Goal: Transaction & Acquisition: Purchase product/service

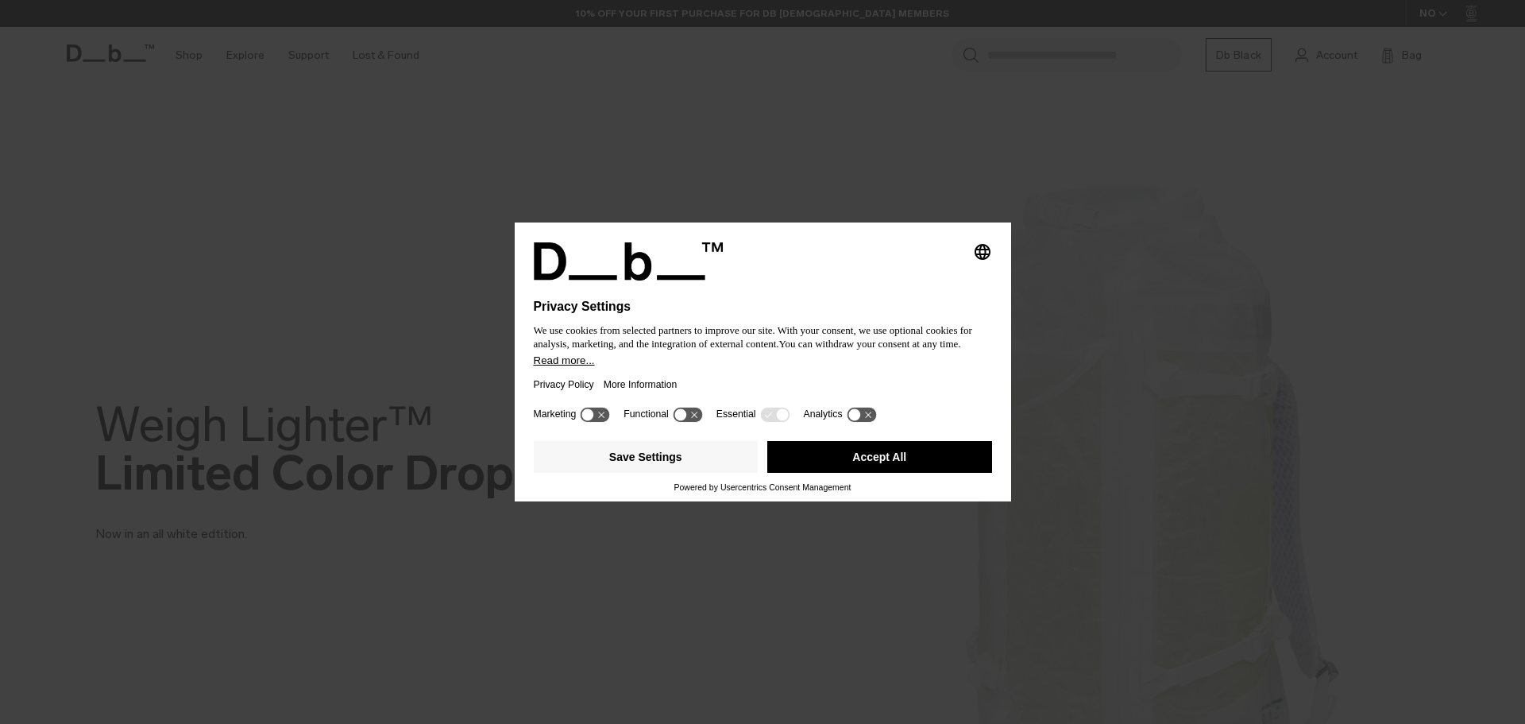
click at [805, 450] on button "Accept All" at bounding box center [879, 457] width 225 height 32
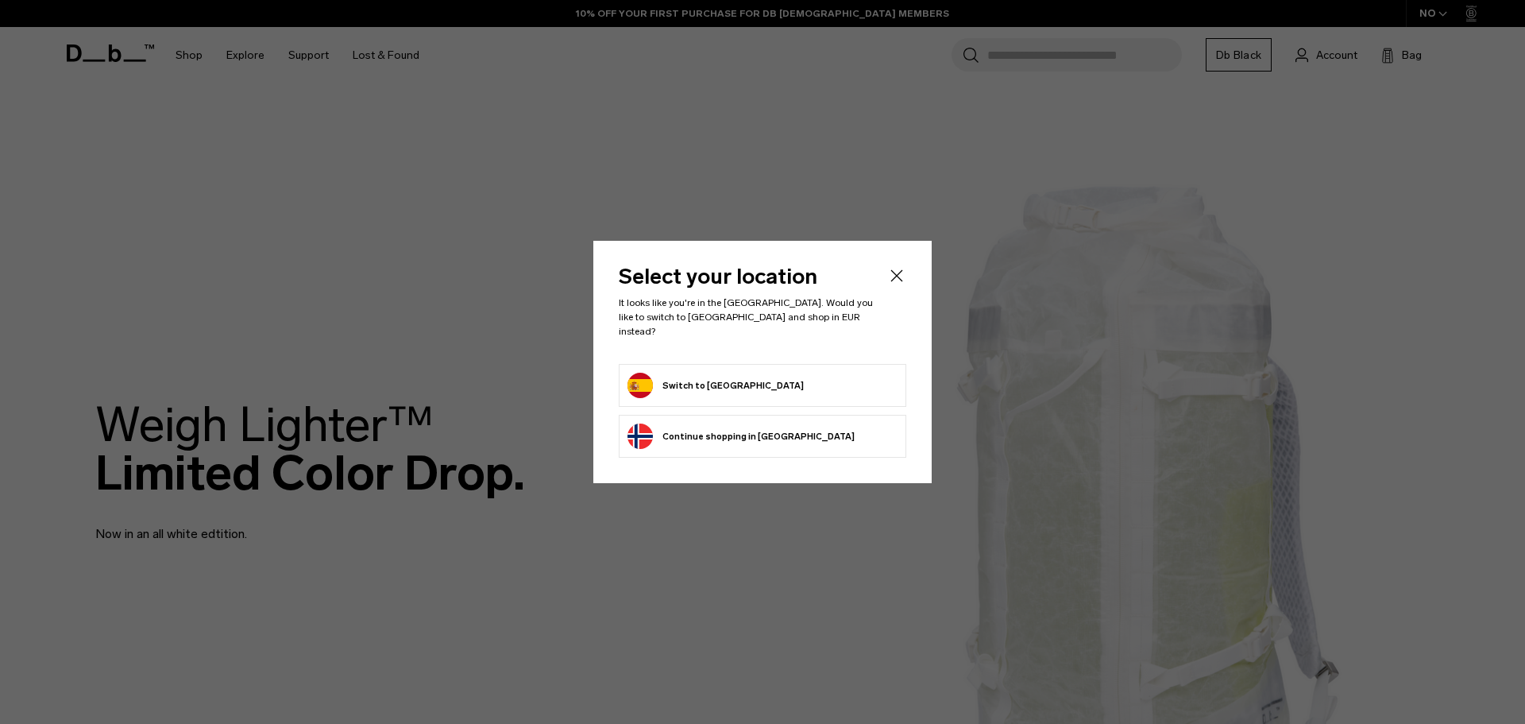
click at [672, 436] on button "Continue browsing [GEOGRAPHIC_DATA] store Continue shopping in [GEOGRAPHIC_DATA]" at bounding box center [741, 435] width 227 height 25
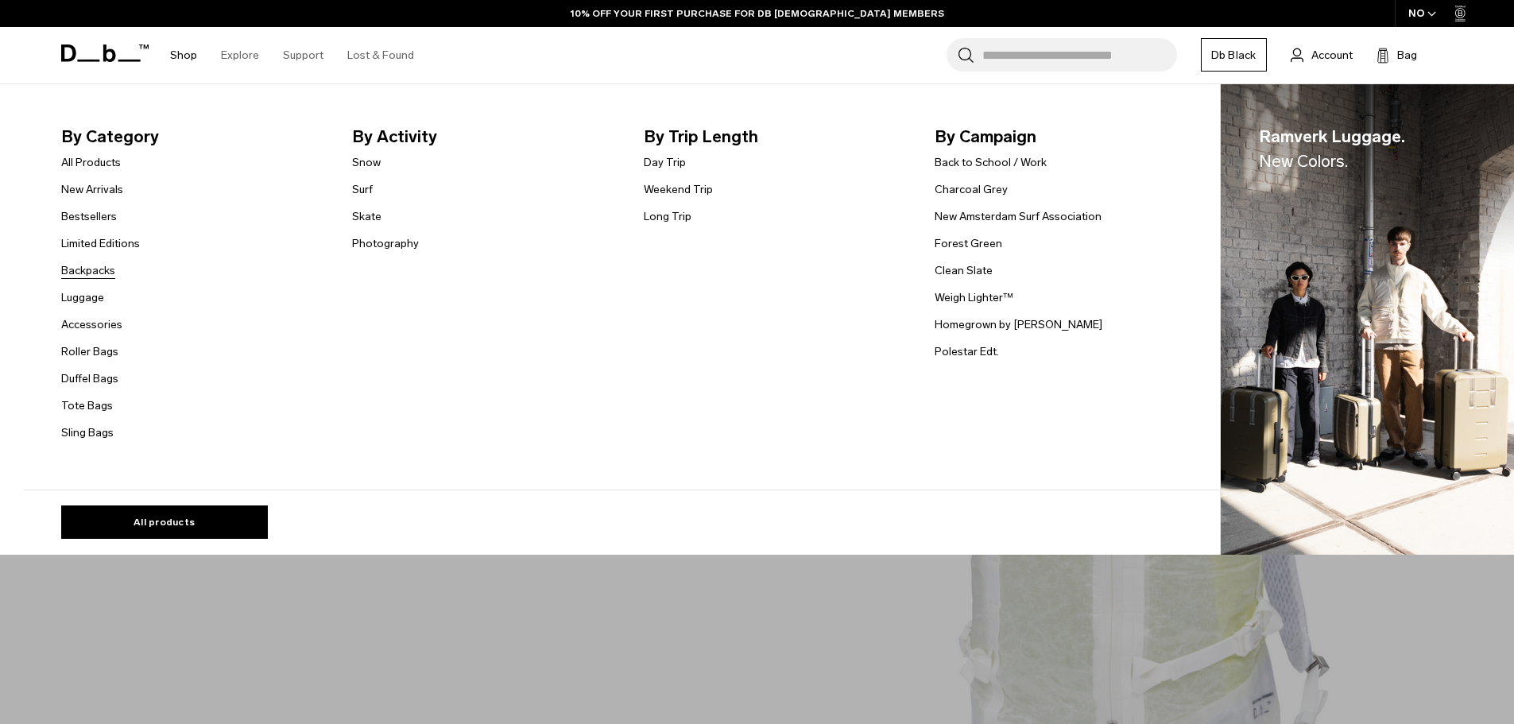
click at [92, 265] on link "Backpacks" at bounding box center [88, 270] width 54 height 17
